Goal: Task Accomplishment & Management: Use online tool/utility

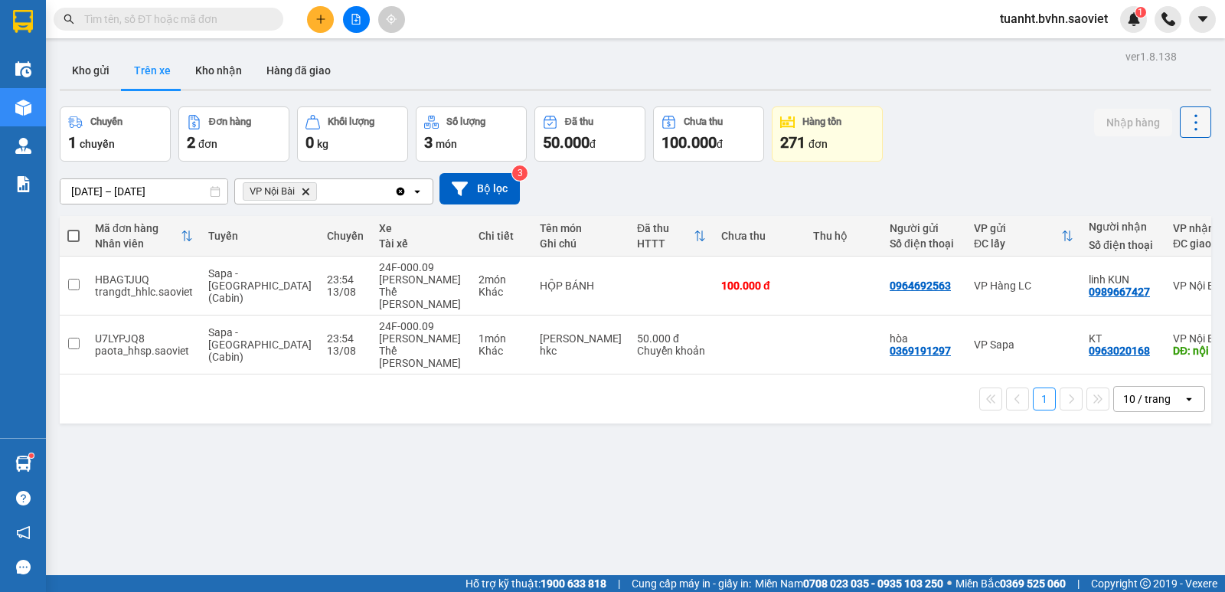
click at [1186, 125] on icon at bounding box center [1196, 122] width 21 height 21
click at [1163, 164] on span "Làm mới" at bounding box center [1163, 163] width 42 height 15
click at [77, 279] on input "checkbox" at bounding box center [73, 284] width 11 height 11
checkbox input "true"
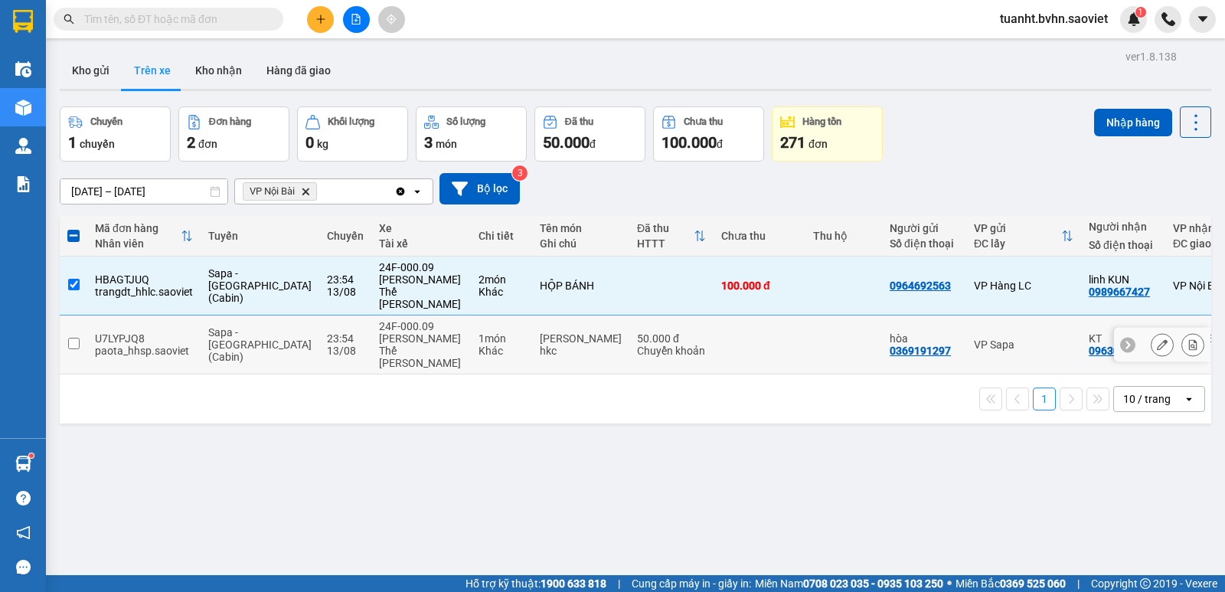
click at [80, 316] on td at bounding box center [74, 345] width 28 height 59
checkbox input "true"
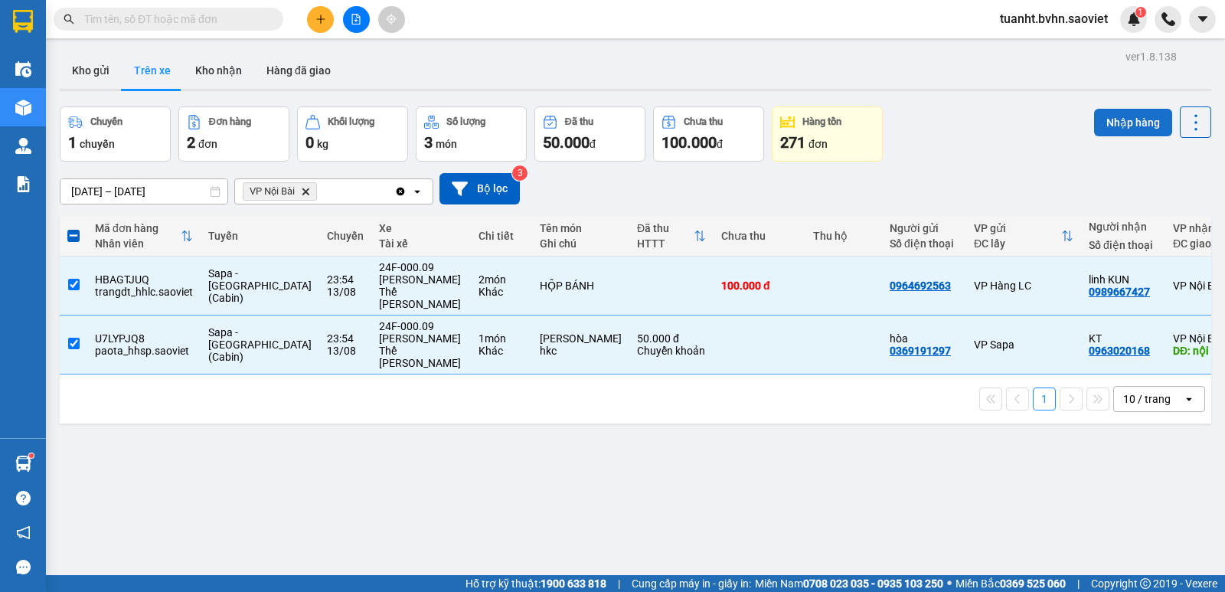
click at [1104, 128] on button "Nhập hàng" at bounding box center [1133, 123] width 78 height 28
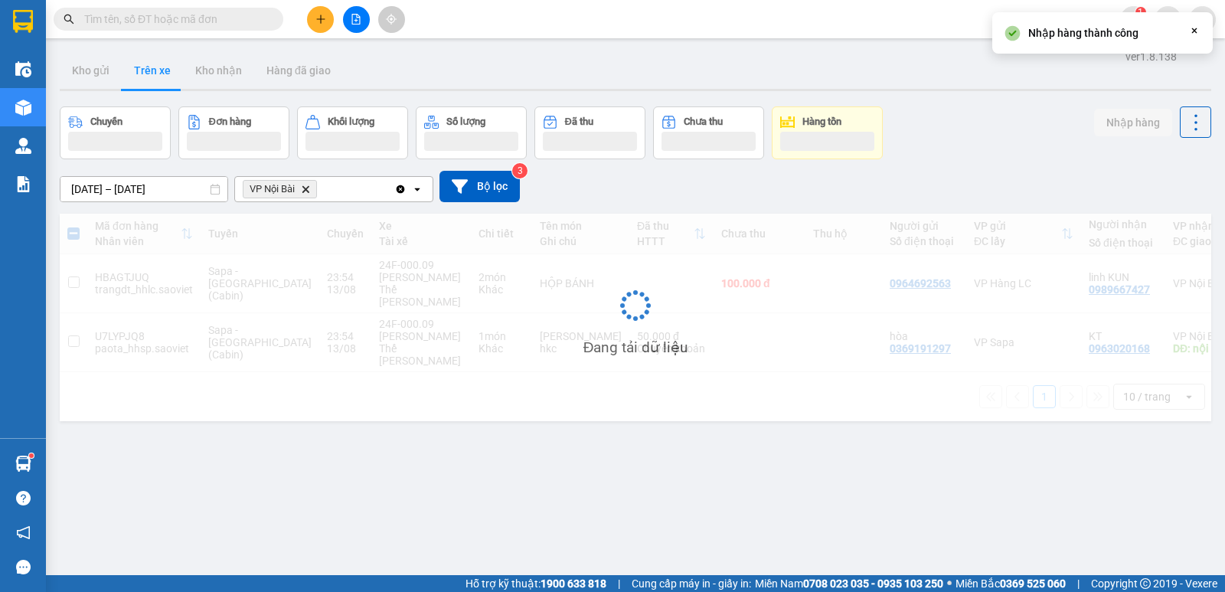
checkbox input "false"
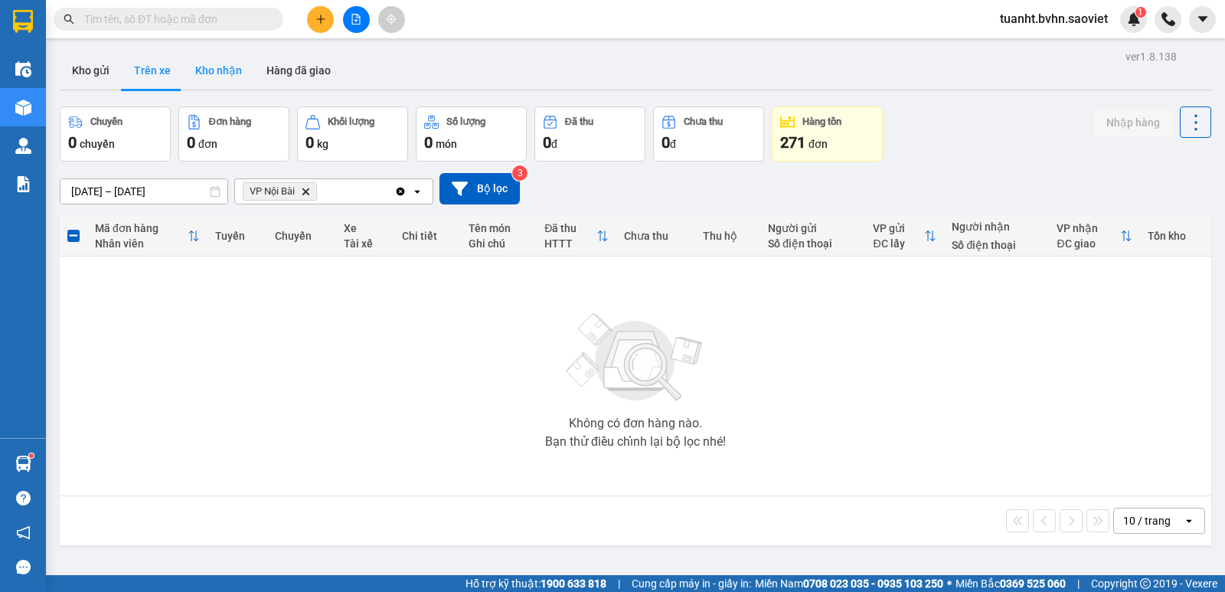
click at [201, 65] on button "Kho nhận" at bounding box center [218, 70] width 71 height 37
